Goal: Register for event/course

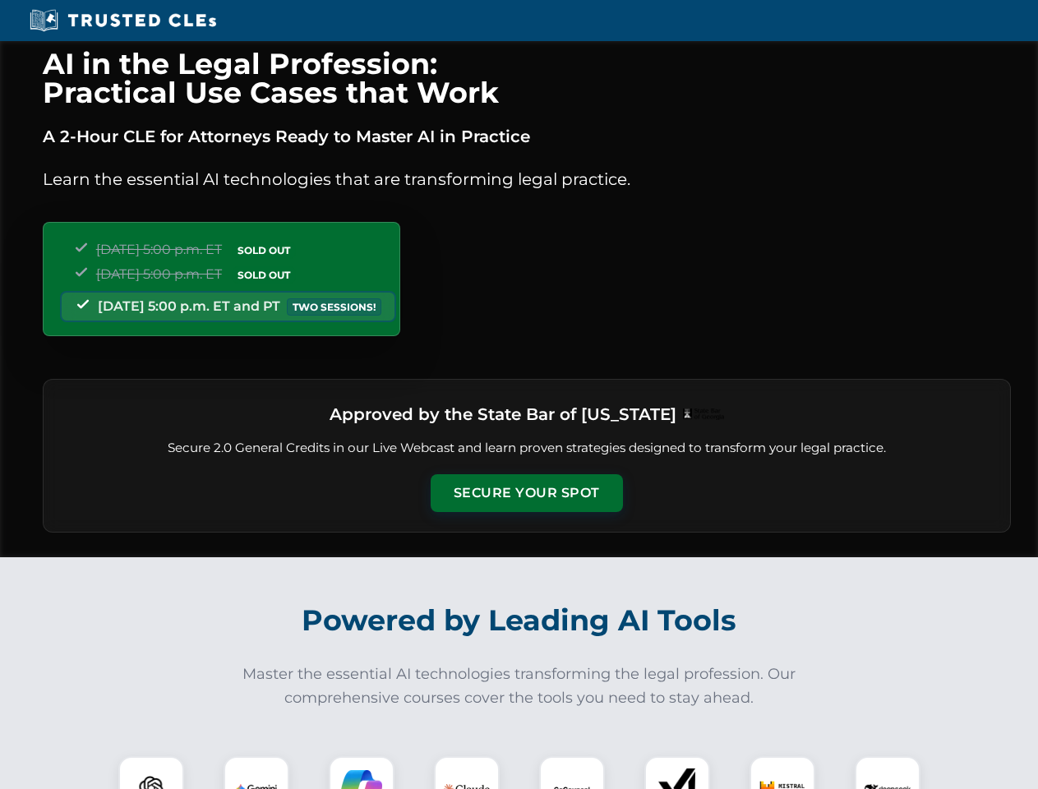
click at [526, 493] on button "Secure Your Spot" at bounding box center [527, 493] width 192 height 38
click at [151, 773] on img at bounding box center [151, 789] width 48 height 48
